Goal: Task Accomplishment & Management: Manage account settings

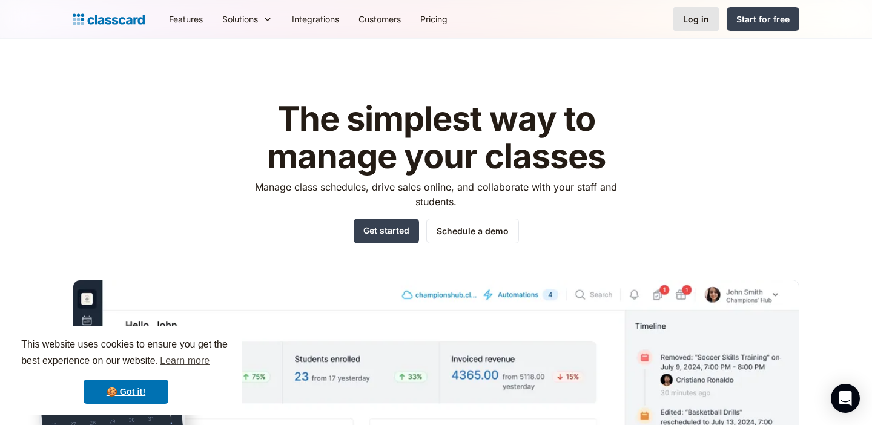
click at [694, 17] on div "Log in" at bounding box center [696, 19] width 26 height 13
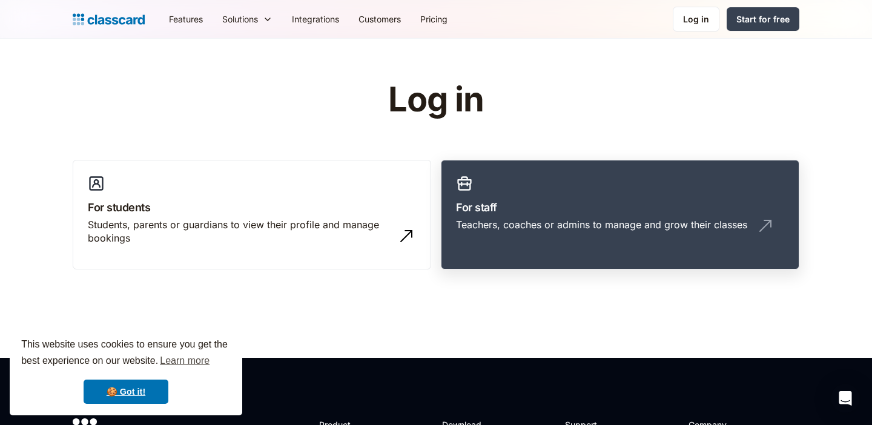
click at [508, 214] on h3 "For staff" at bounding box center [620, 207] width 328 height 16
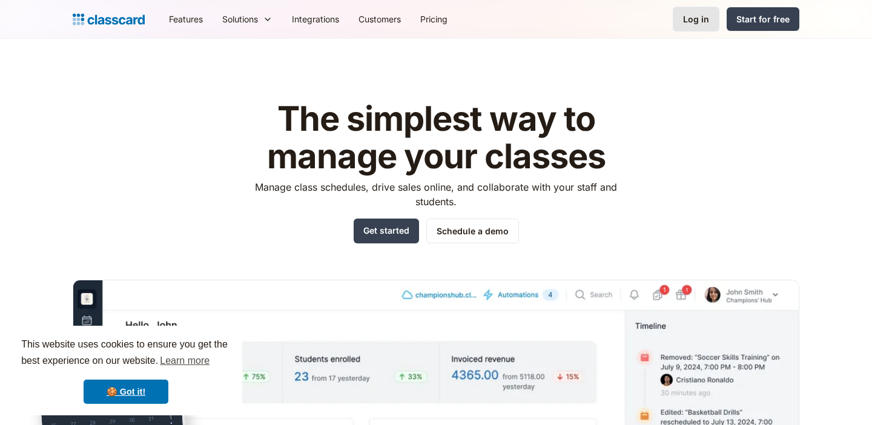
click at [693, 25] on div "Log in" at bounding box center [696, 19] width 26 height 13
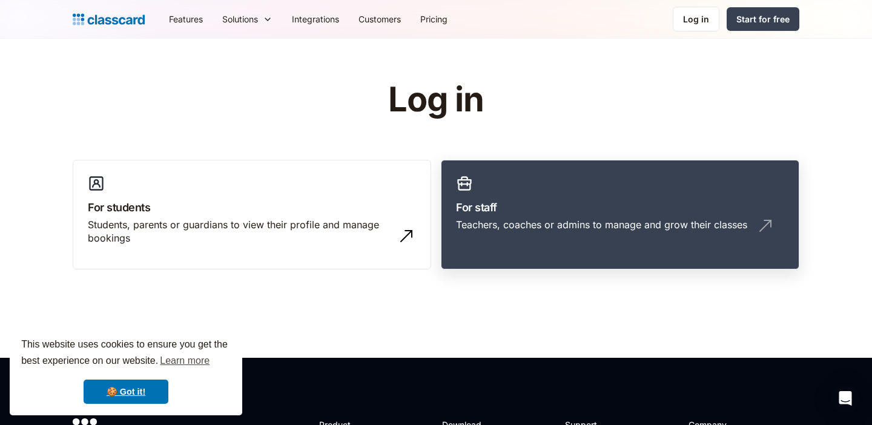
click at [542, 221] on div "Teachers, coaches or admins to manage and grow their classes" at bounding box center [601, 224] width 291 height 13
